Goal: Information Seeking & Learning: Learn about a topic

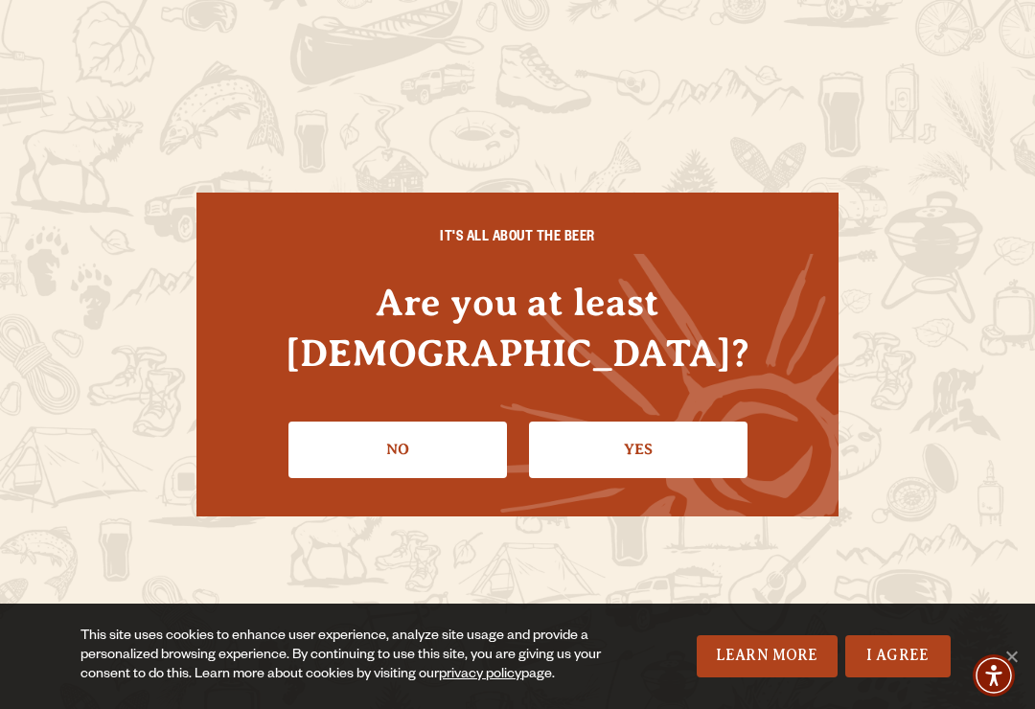
click at [663, 425] on link "Yes" at bounding box center [638, 450] width 218 height 56
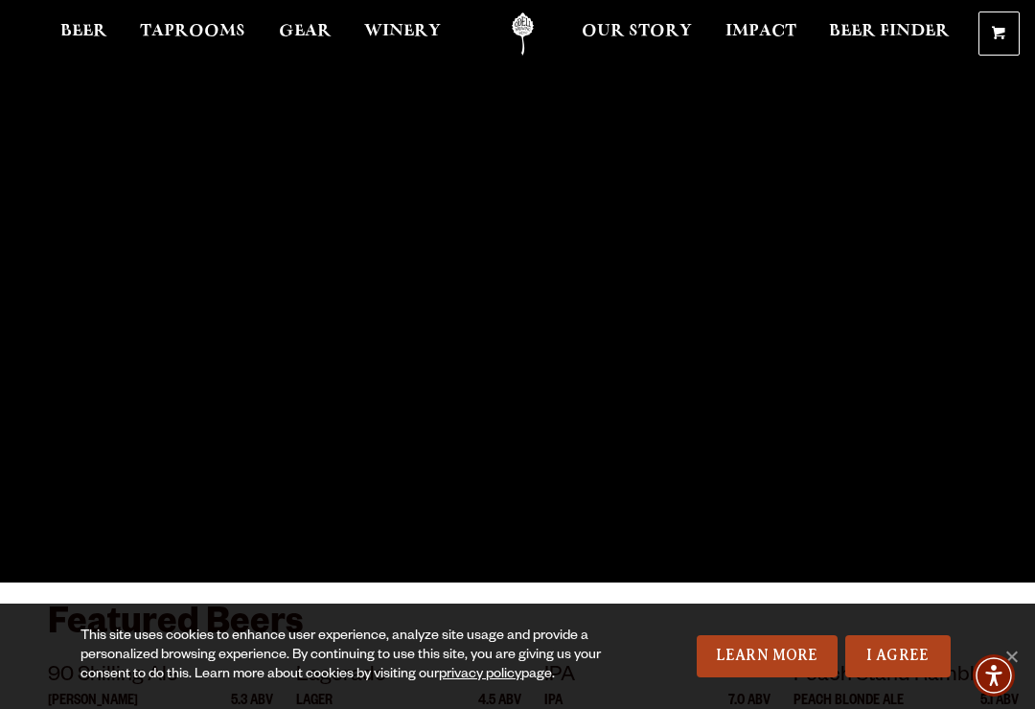
click at [197, 20] on link "Taprooms" at bounding box center [192, 33] width 130 height 43
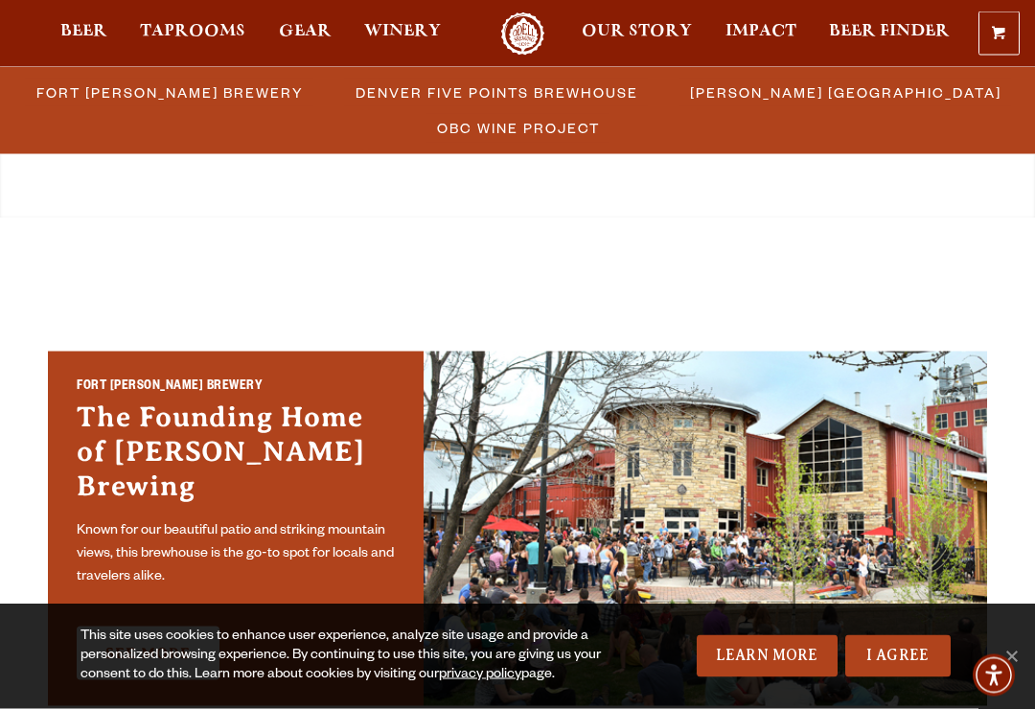
scroll to position [406, 0]
click at [170, 626] on link "See More" at bounding box center [148, 653] width 143 height 54
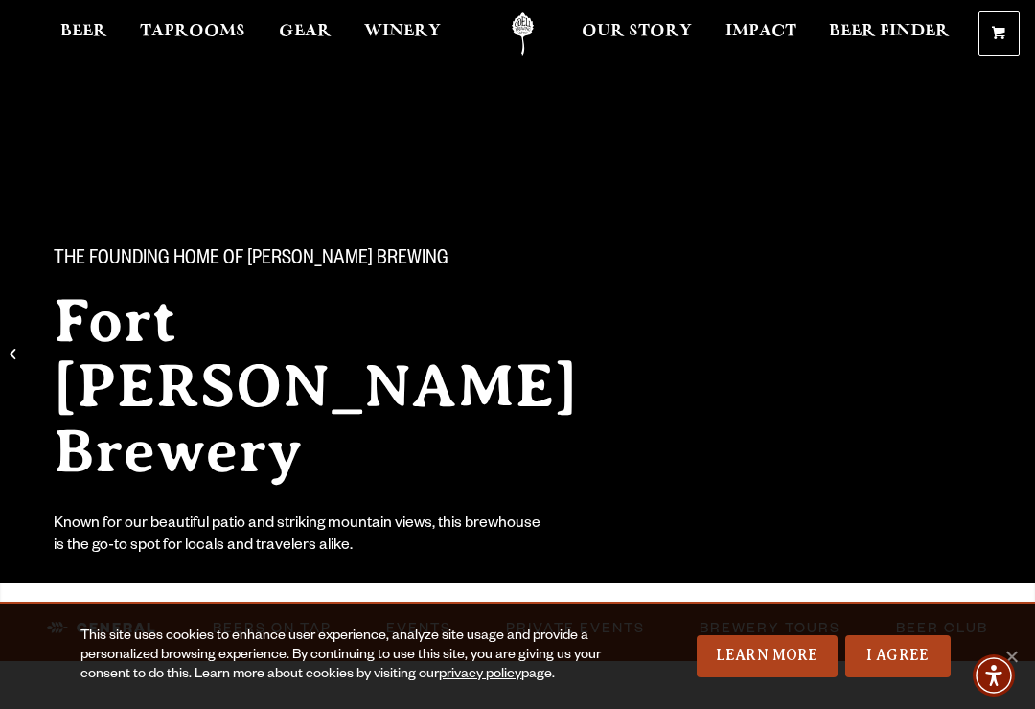
click at [898, 651] on link "I Agree" at bounding box center [897, 656] width 105 height 42
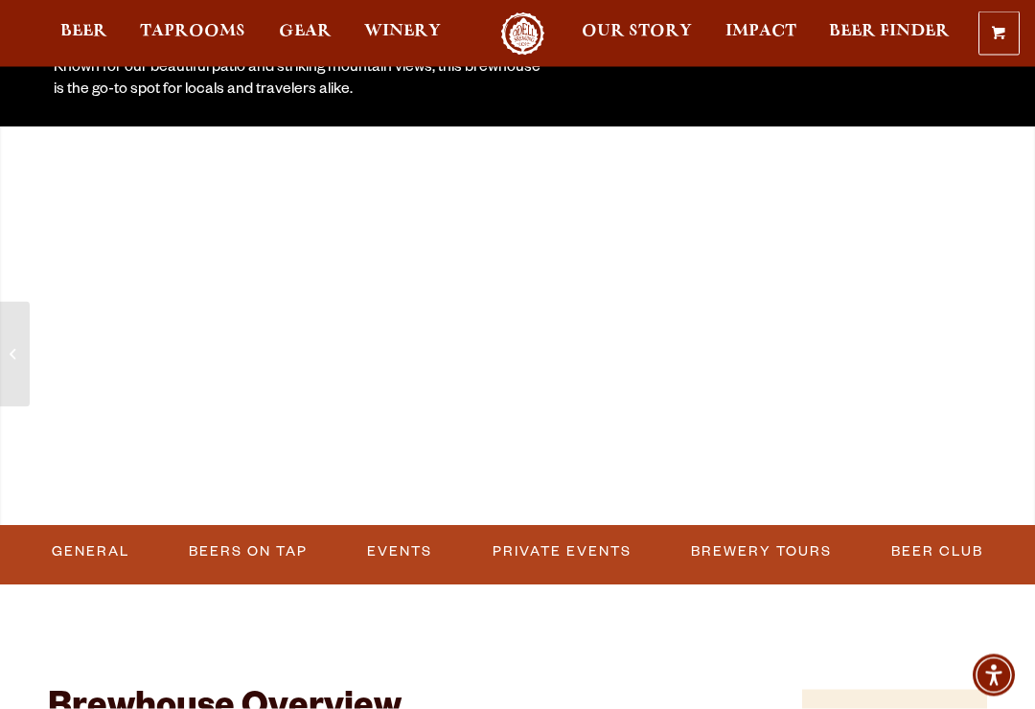
scroll to position [456, 0]
click at [402, 540] on link "Events" at bounding box center [399, 552] width 80 height 44
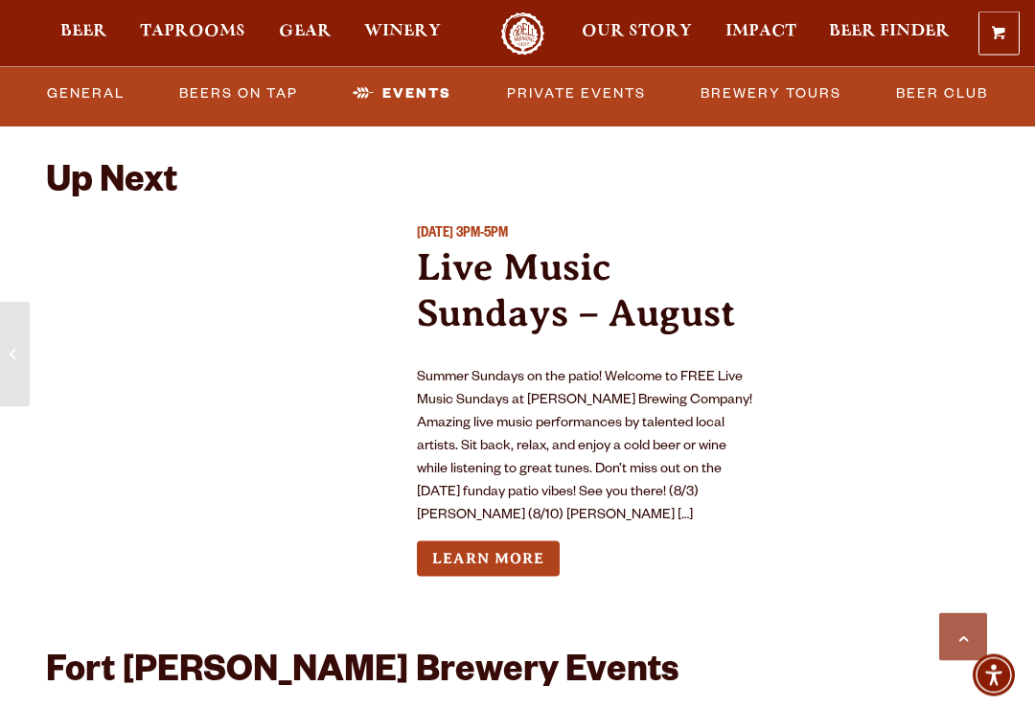
scroll to position [7436, 0]
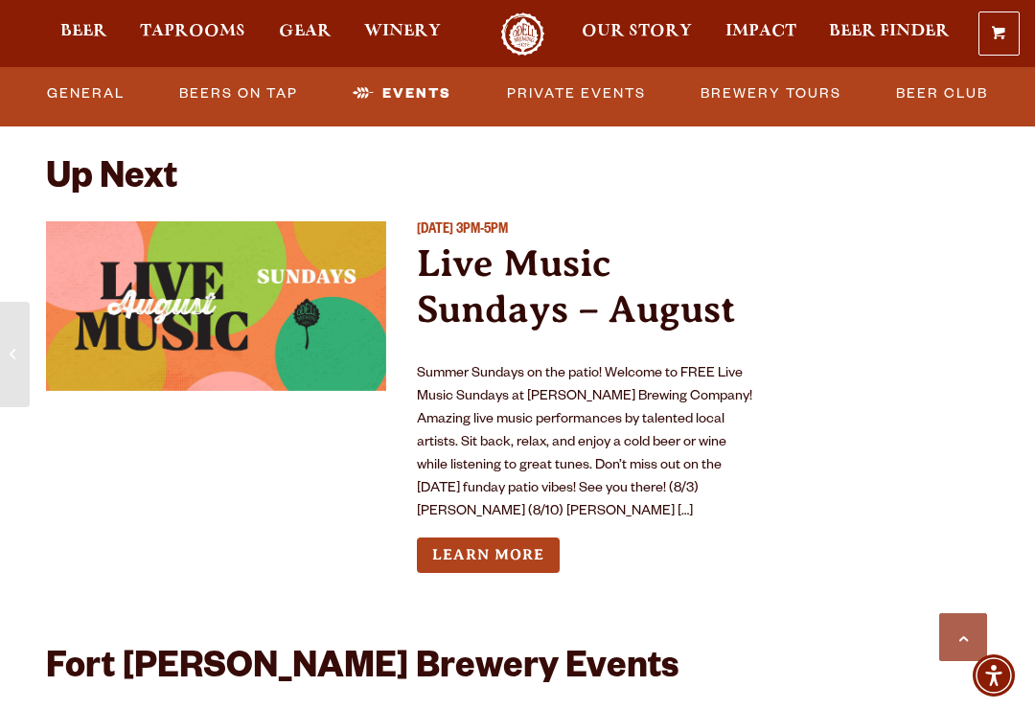
click at [494, 538] on link "Learn More" at bounding box center [488, 555] width 143 height 35
